Goal: Check status: Check status

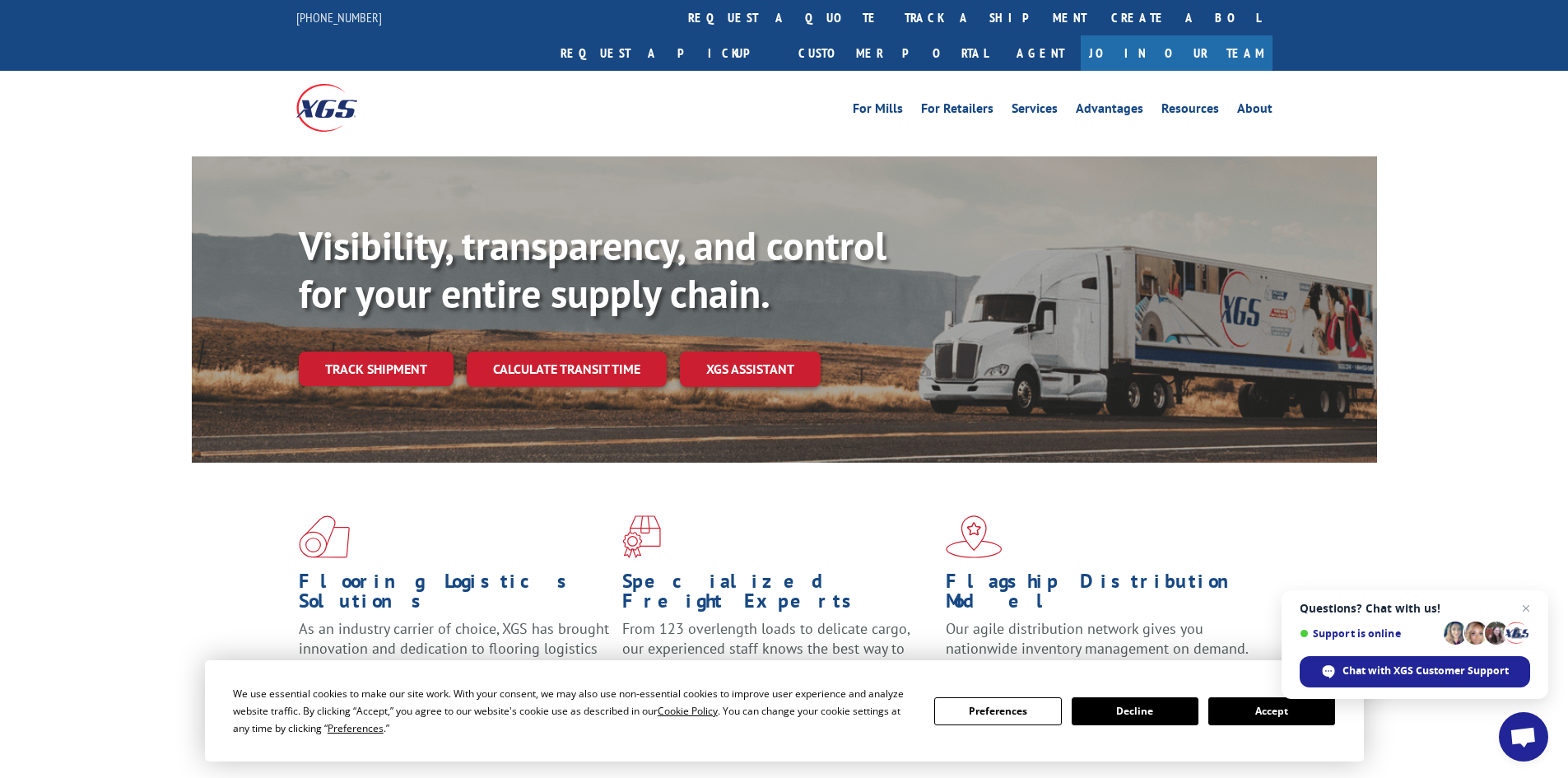
click at [1239, 702] on button "Accept" at bounding box center [1272, 711] width 127 height 28
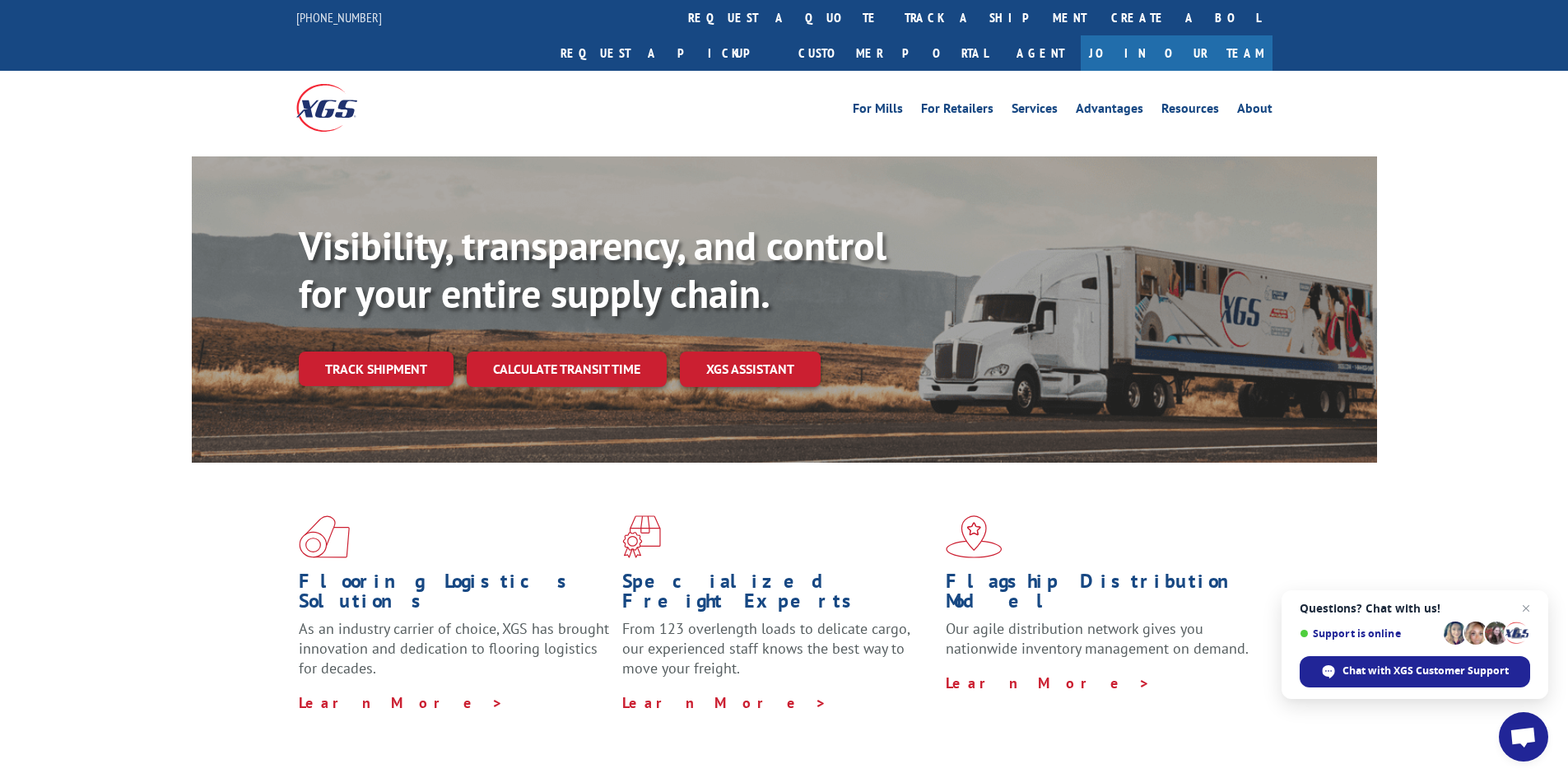
click at [1536, 608] on span "Open chat" at bounding box center [1527, 609] width 20 height 20
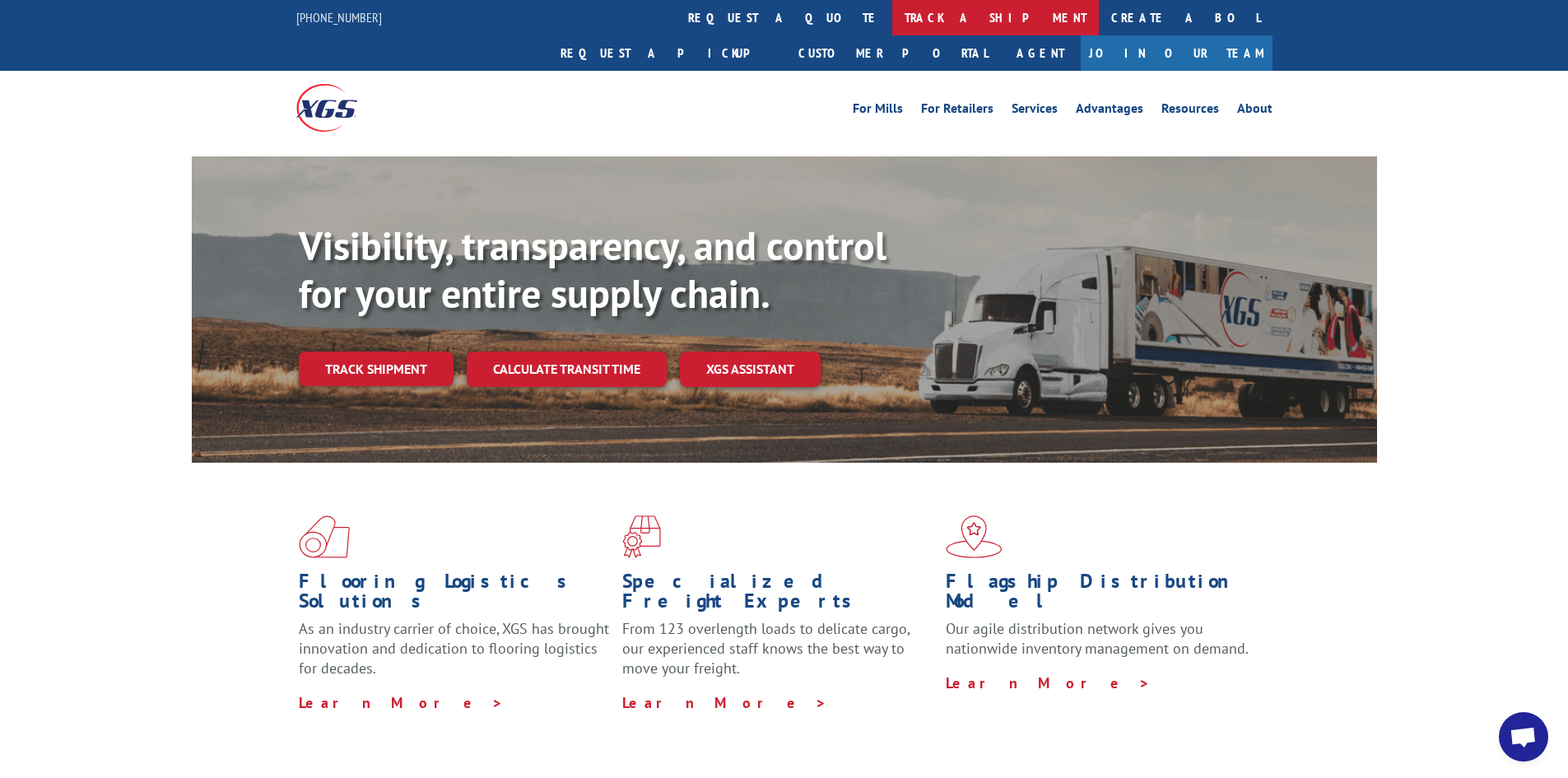
click at [892, 10] on link "track a shipment" at bounding box center [996, 17] width 207 height 35
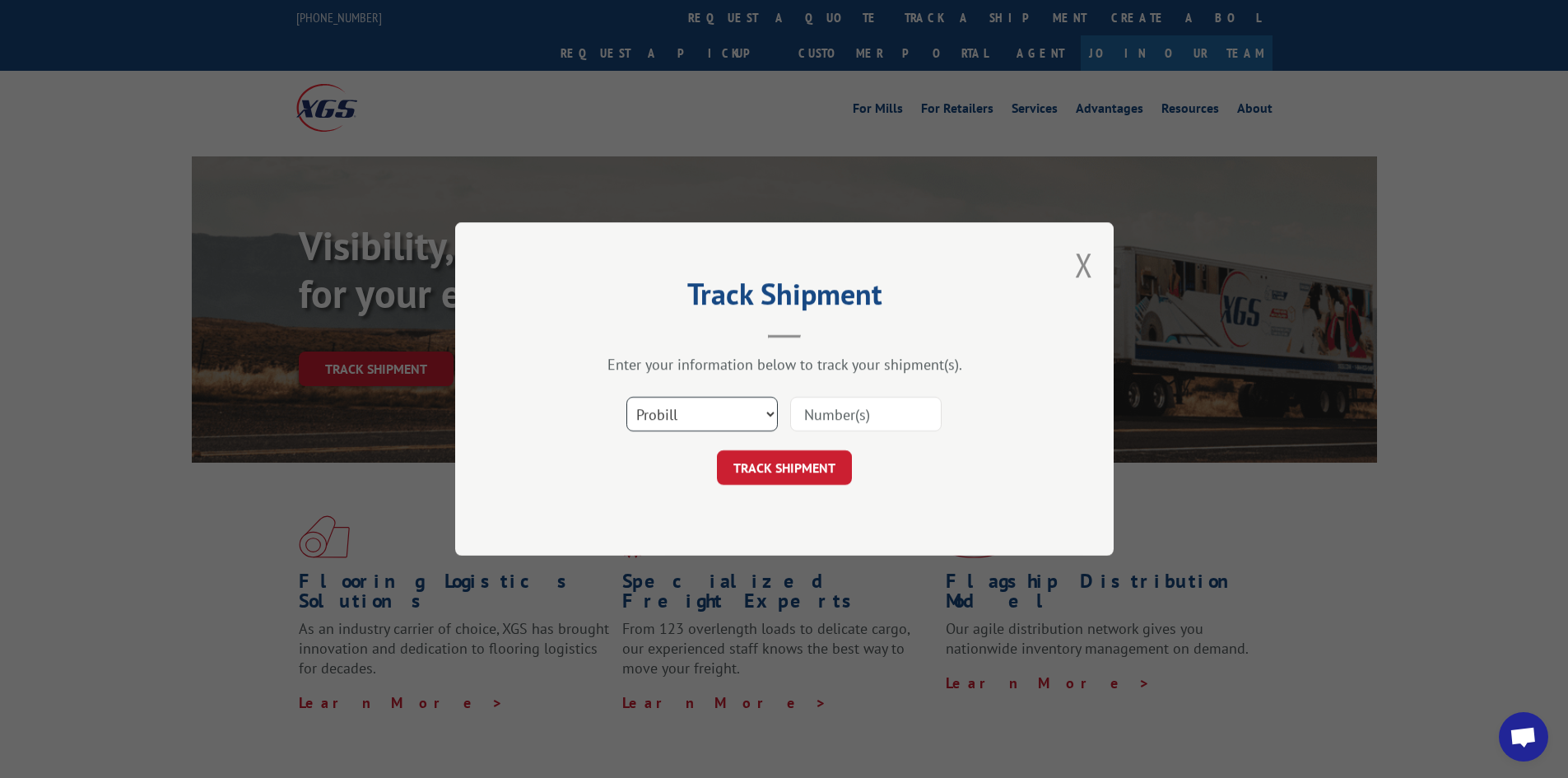
drag, startPoint x: 702, startPoint y: 410, endPoint x: 701, endPoint y: 420, distance: 10.0
click at [702, 410] on select "Select category... Probill BOL PO" at bounding box center [702, 414] width 151 height 34
select select "bol"
click at [626, 397] on select "Select category... Probill BOL PO" at bounding box center [702, 414] width 151 height 34
click at [866, 411] on input at bounding box center [866, 414] width 151 height 34
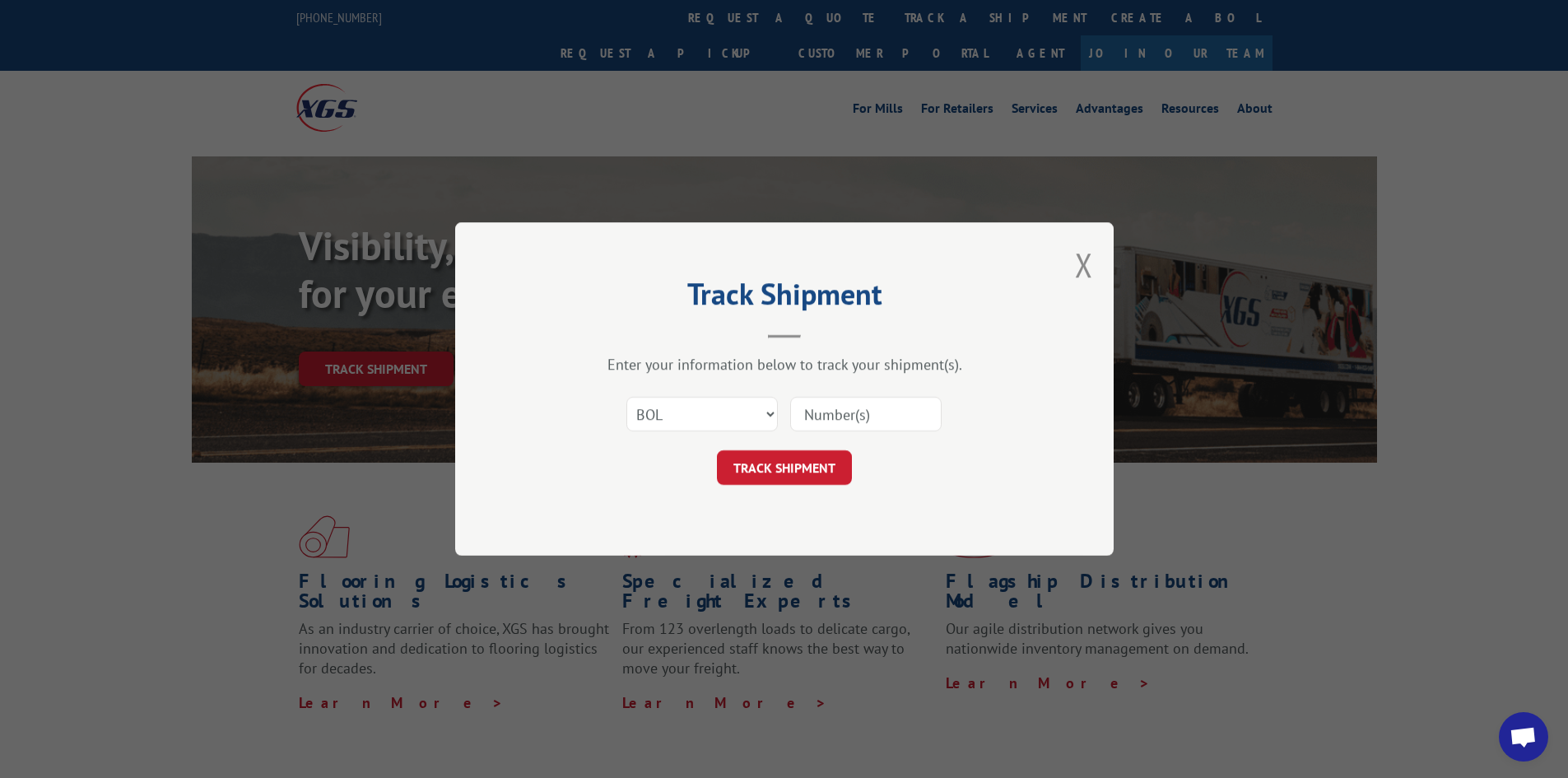
paste input "5157819"
type input "5157819"
click at [807, 462] on button "TRACK SHIPMENT" at bounding box center [785, 467] width 135 height 34
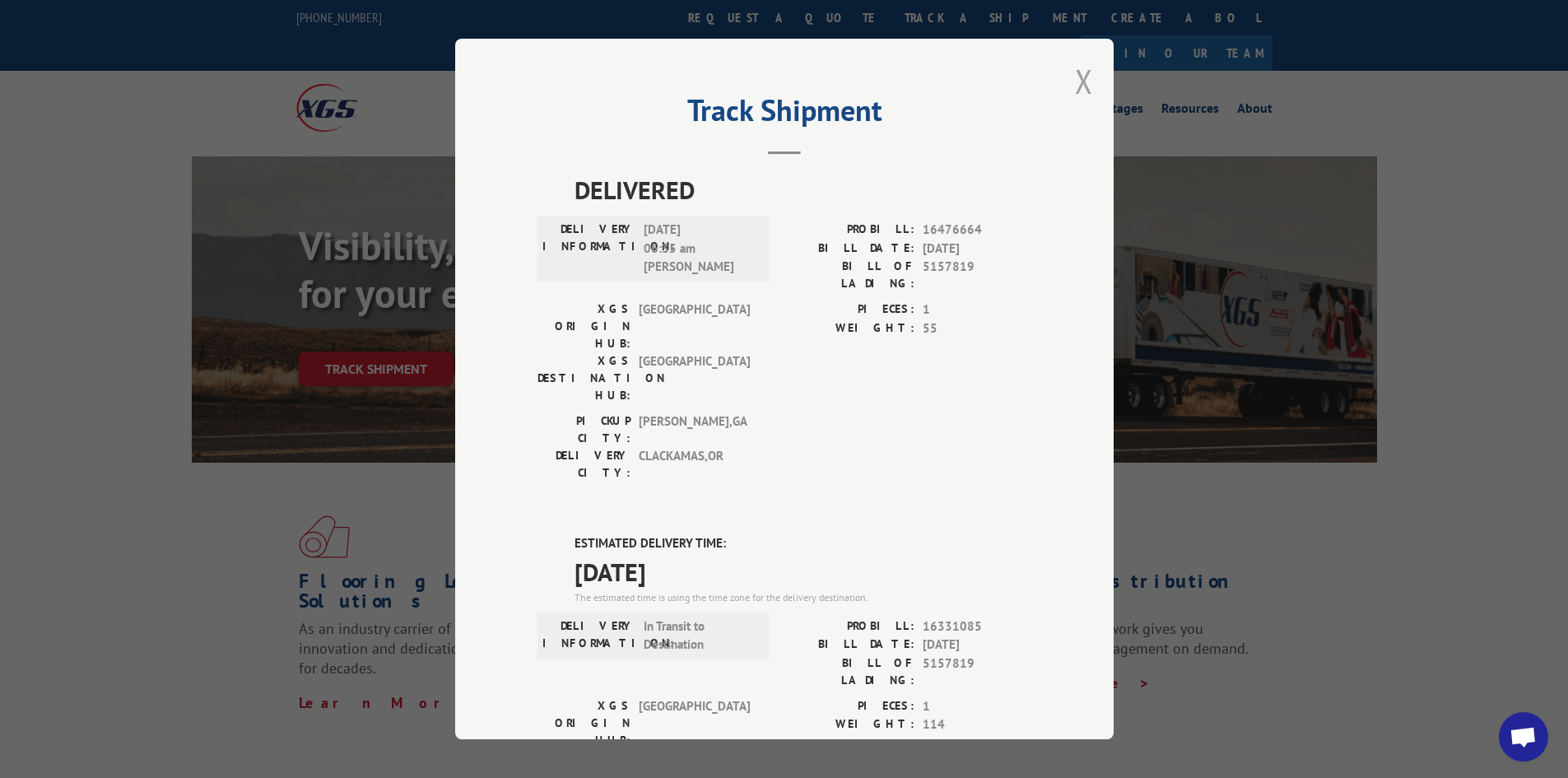
click at [1075, 86] on button "Close modal" at bounding box center [1084, 81] width 18 height 43
